Goal: Check status: Check status

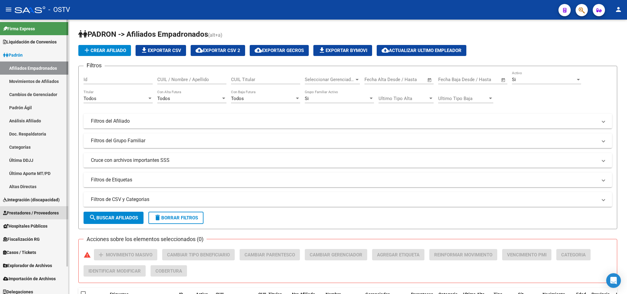
drag, startPoint x: 41, startPoint y: 217, endPoint x: 40, endPoint y: 208, distance: 9.2
click at [41, 216] on link "Prestadores / Proveedores" at bounding box center [34, 212] width 68 height 13
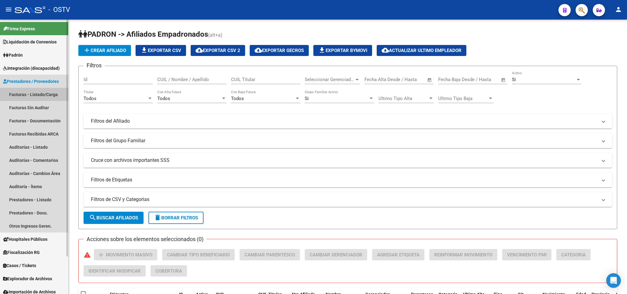
click at [40, 93] on link "Facturas - Listado/Carga" at bounding box center [34, 94] width 68 height 13
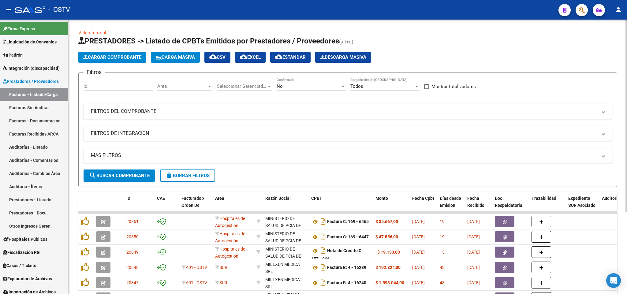
click at [427, 112] on mat-panel-title "FILTROS DEL COMPROBANTE" at bounding box center [344, 111] width 507 height 7
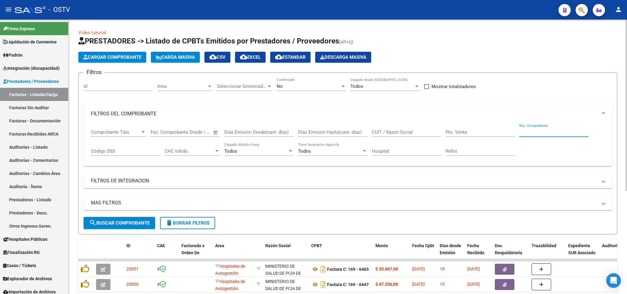
click at [527, 133] on input "Nro. Comprobante" at bounding box center [554, 133] width 69 height 6
paste input "5973"
type input "5973"
click at [111, 226] on span "search Buscar Comprobante" at bounding box center [119, 223] width 61 height 6
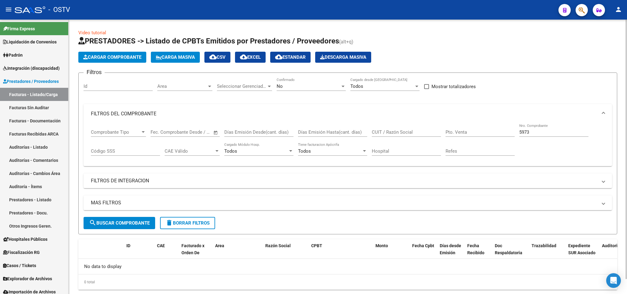
click at [307, 88] on div "No" at bounding box center [309, 87] width 64 height 6
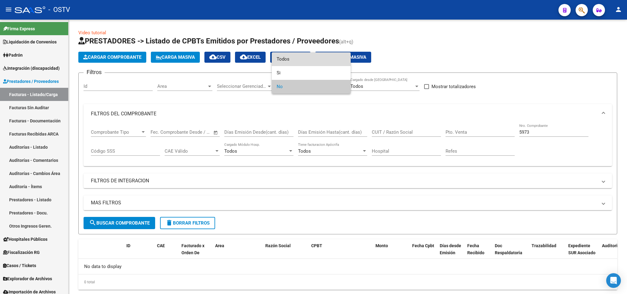
click at [298, 60] on span "Todos" at bounding box center [311, 59] width 69 height 14
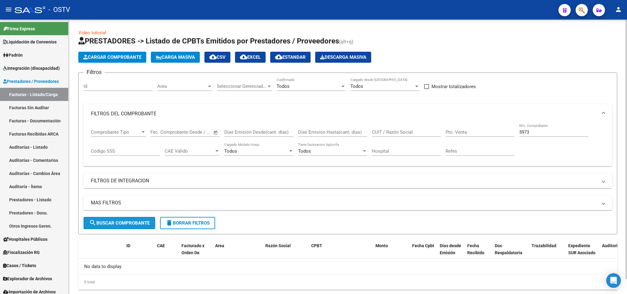
click at [123, 229] on button "search Buscar Comprobante" at bounding box center [120, 223] width 72 height 12
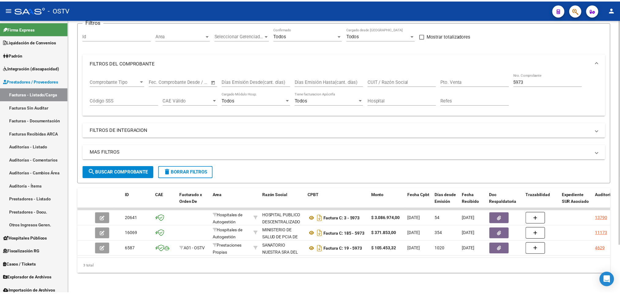
scroll to position [58, 0]
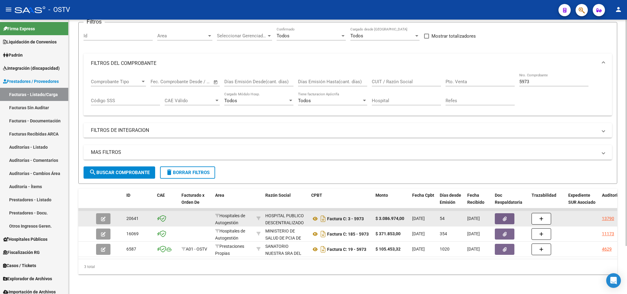
click at [101, 217] on icon "button" at bounding box center [103, 219] width 5 height 5
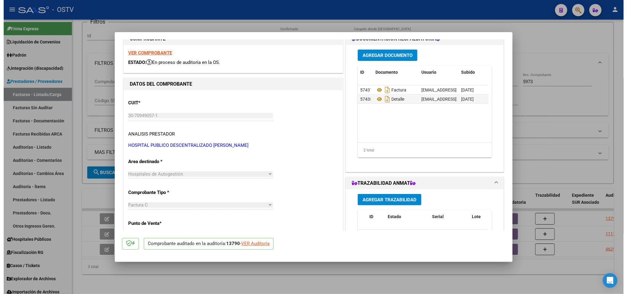
scroll to position [0, 0]
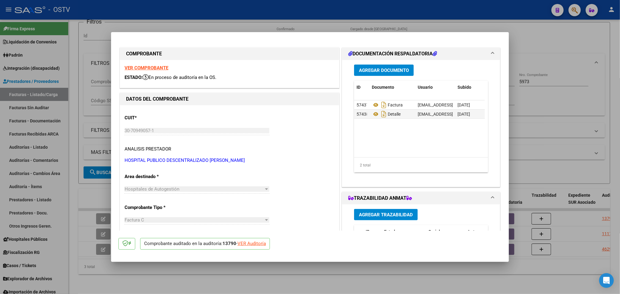
click at [70, 190] on div at bounding box center [310, 147] width 620 height 294
type input "$ 0,00"
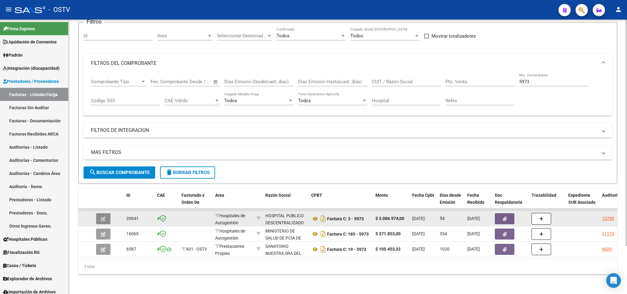
click at [99, 213] on button "button" at bounding box center [103, 218] width 14 height 11
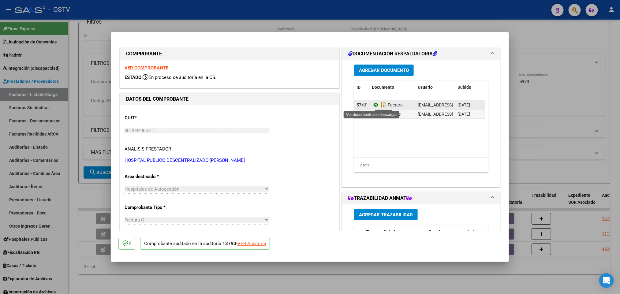
click at [372, 105] on icon at bounding box center [376, 104] width 8 height 7
click at [587, 88] on div at bounding box center [310, 147] width 620 height 294
type input "$ 0,00"
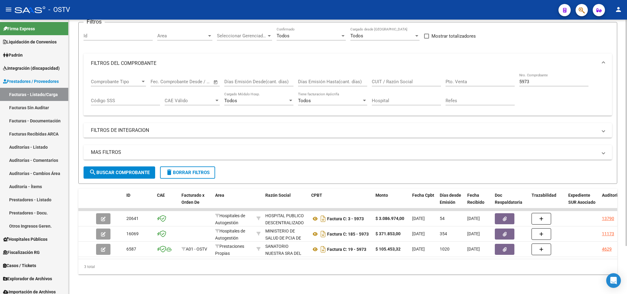
drag, startPoint x: 552, startPoint y: 75, endPoint x: 319, endPoint y: 99, distance: 234.5
click at [319, 99] on div "Comprobante Tipo Comprobante Tipo Start date – End date Fec. Comprobante Desde …" at bounding box center [348, 92] width 514 height 38
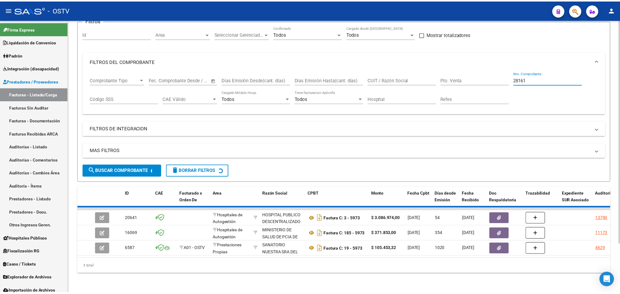
scroll to position [28, 0]
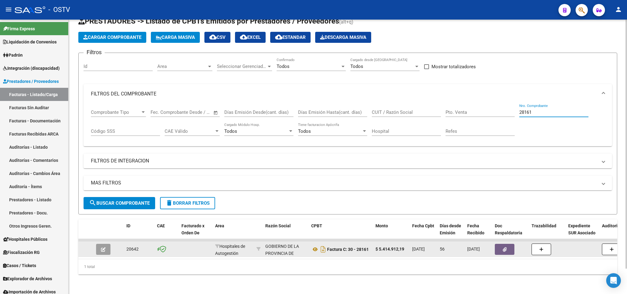
type input "28161"
click at [101, 247] on icon "button" at bounding box center [103, 249] width 5 height 5
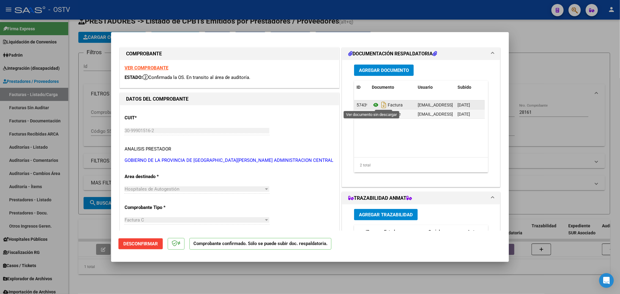
click at [372, 103] on icon at bounding box center [376, 104] width 8 height 7
